Goal: Obtain resource: Download file/media

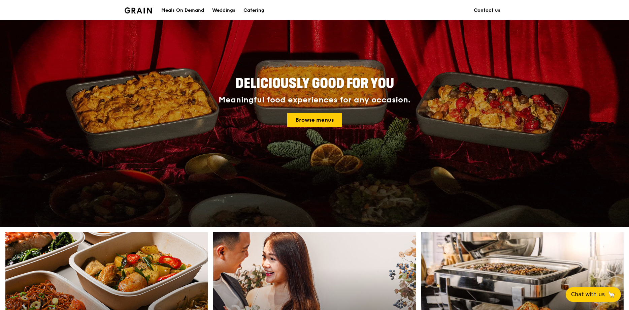
scroll to position [34, 0]
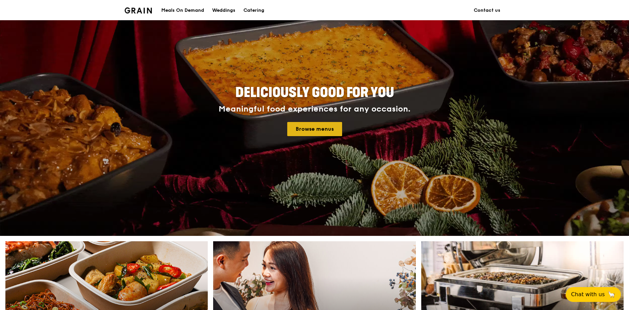
click at [309, 130] on link "Browse menus" at bounding box center [314, 129] width 55 height 14
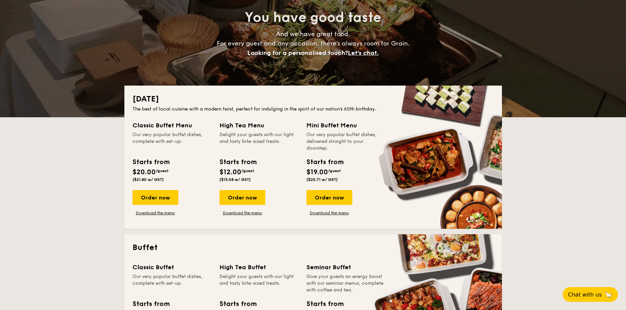
scroll to position [135, 0]
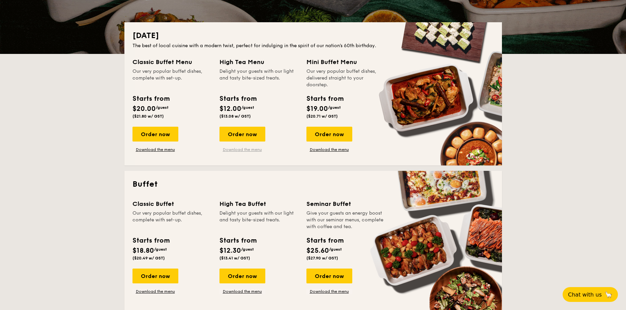
click at [251, 148] on link "Download the menu" at bounding box center [242, 149] width 46 height 5
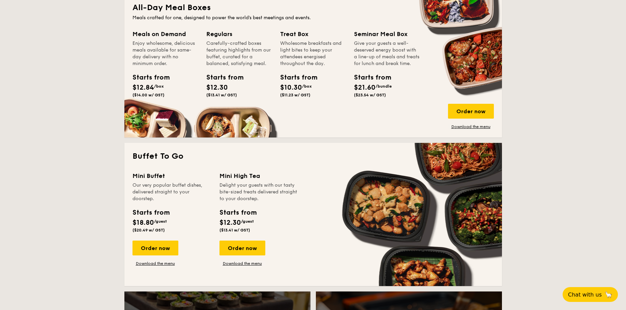
scroll to position [472, 0]
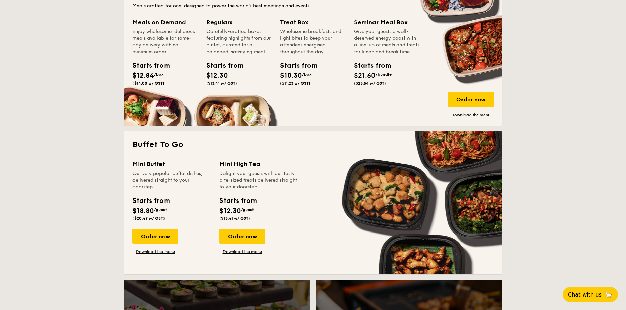
drag, startPoint x: 276, startPoint y: 171, endPoint x: 299, endPoint y: 184, distance: 26.4
click at [299, 184] on div "Mini Buffet Our very popular buffet dishes, delivered straight to your doorstep…" at bounding box center [312, 212] width 361 height 107
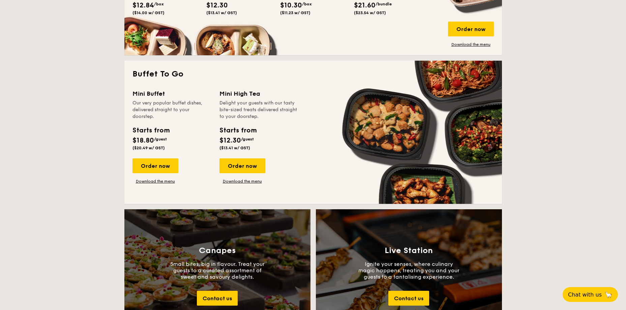
scroll to position [539, 0]
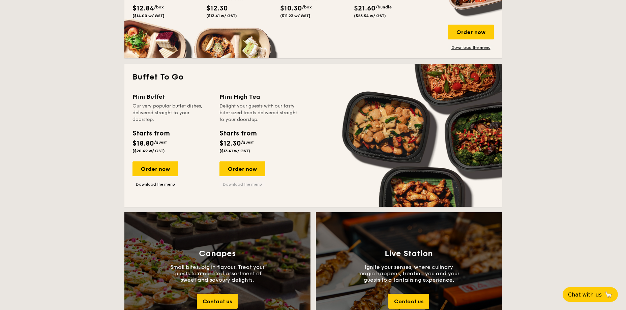
click at [235, 184] on link "Download the menu" at bounding box center [242, 184] width 46 height 5
